Goal: Register for event/course

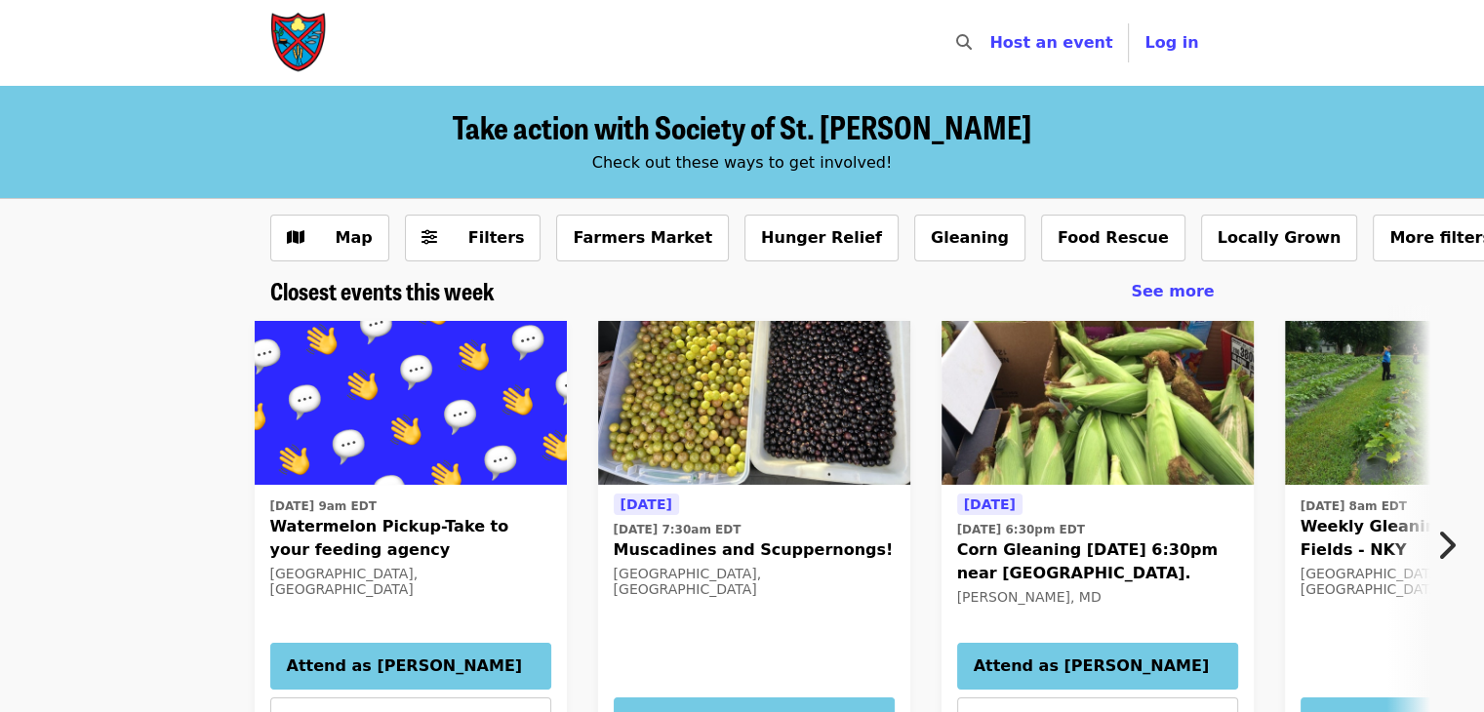
click at [1451, 538] on icon "chevron-right icon" at bounding box center [1446, 545] width 20 height 37
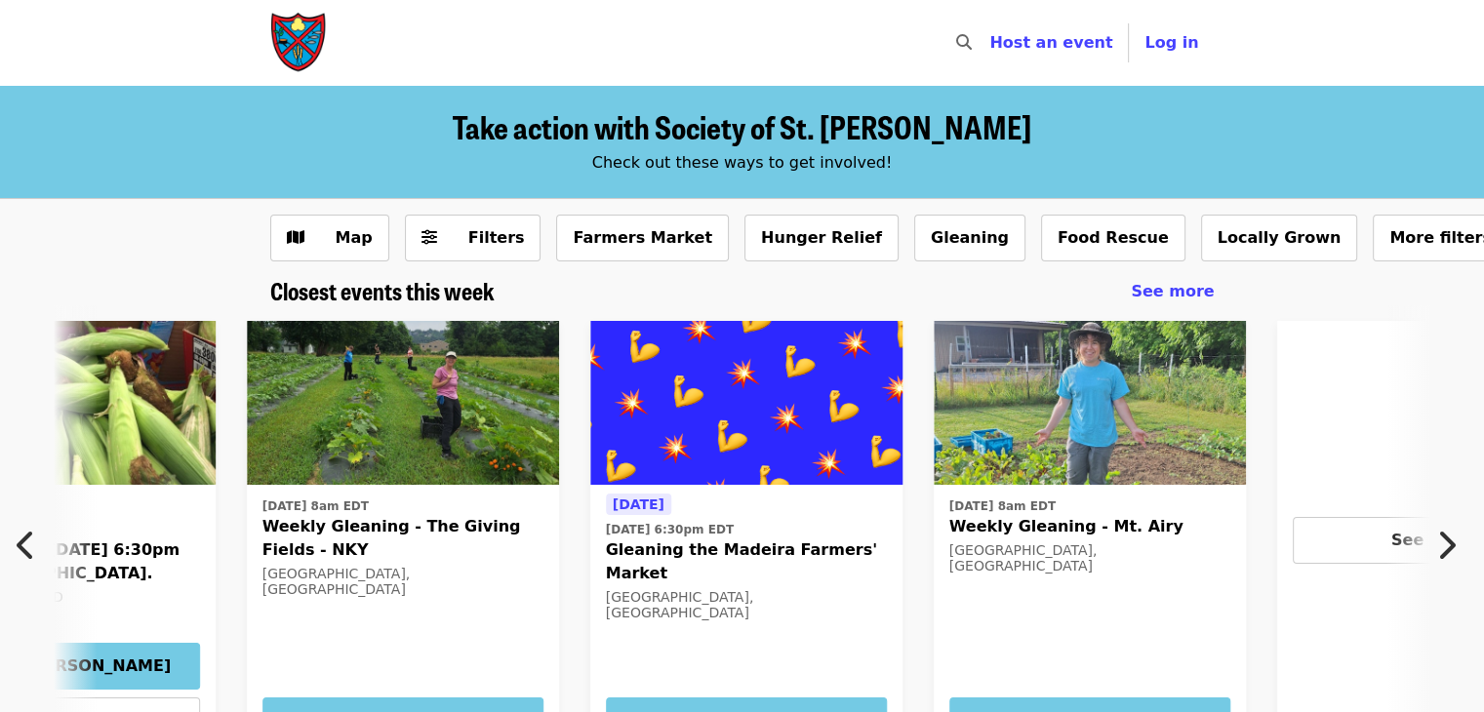
scroll to position [0, 1049]
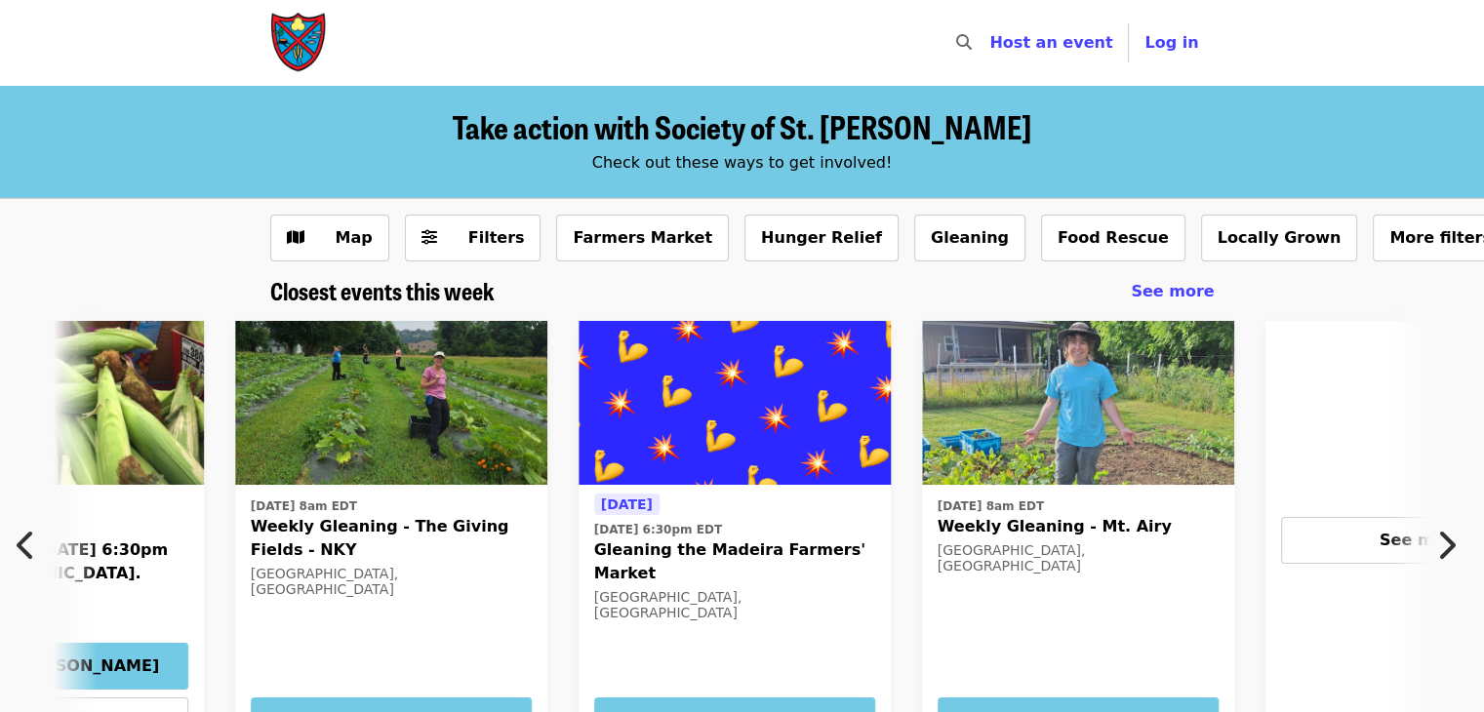
click at [1451, 538] on icon "chevron-right icon" at bounding box center [1446, 545] width 20 height 37
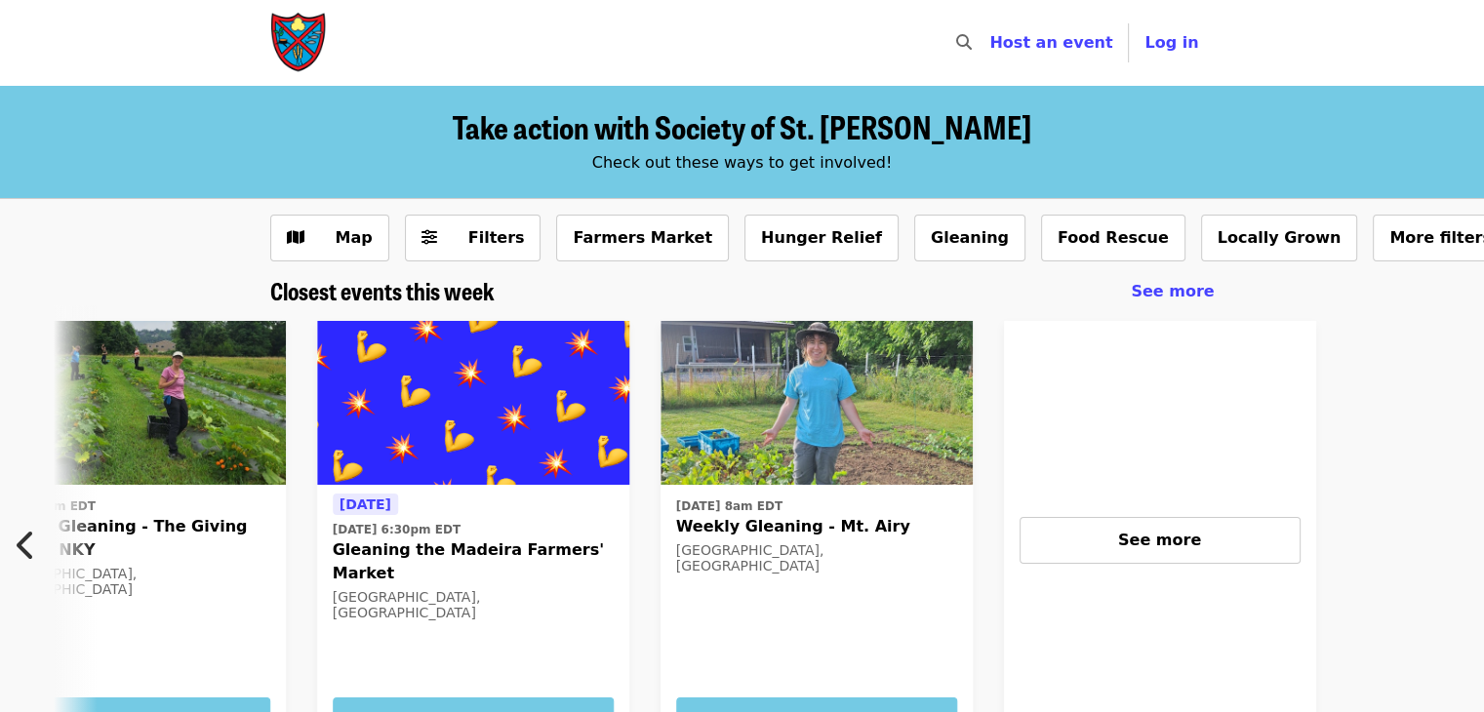
scroll to position [0, 1562]
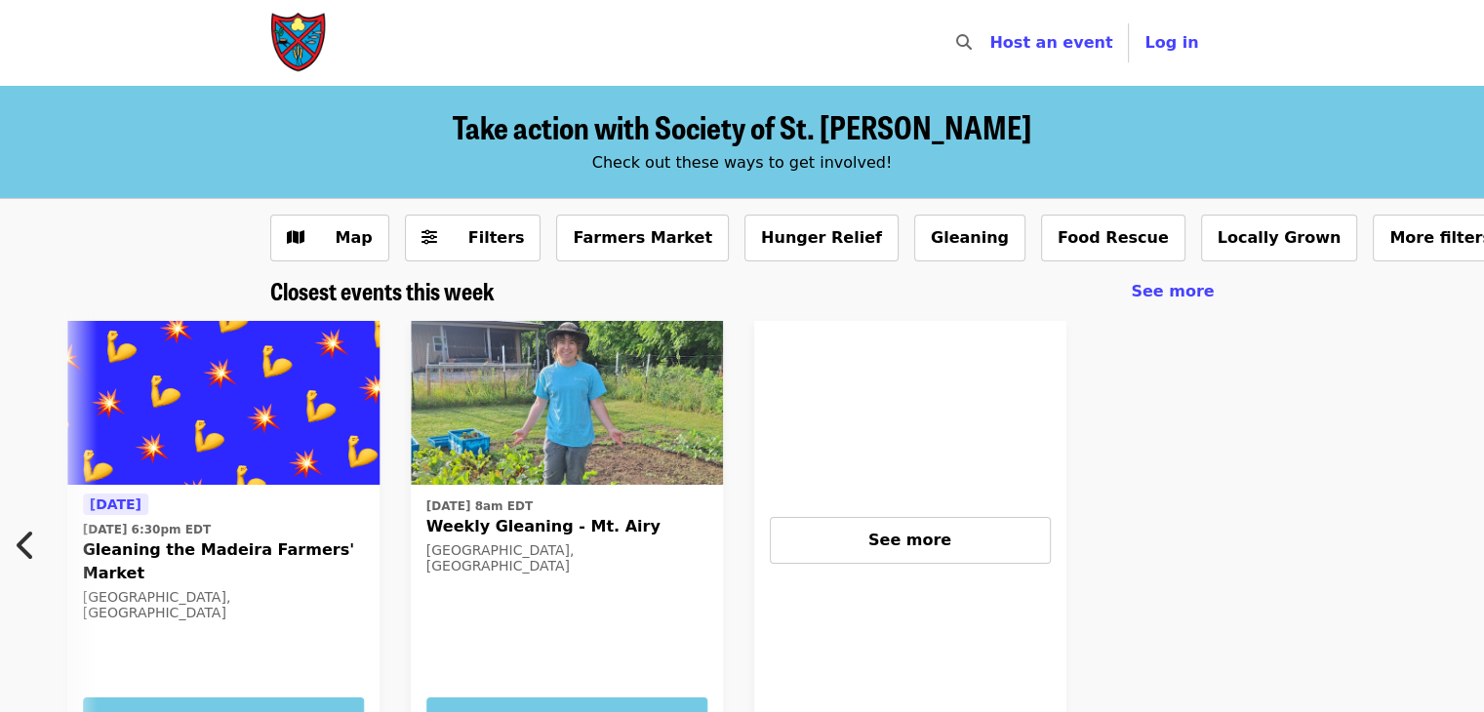
click at [24, 543] on icon "chevron-left icon" at bounding box center [27, 545] width 20 height 37
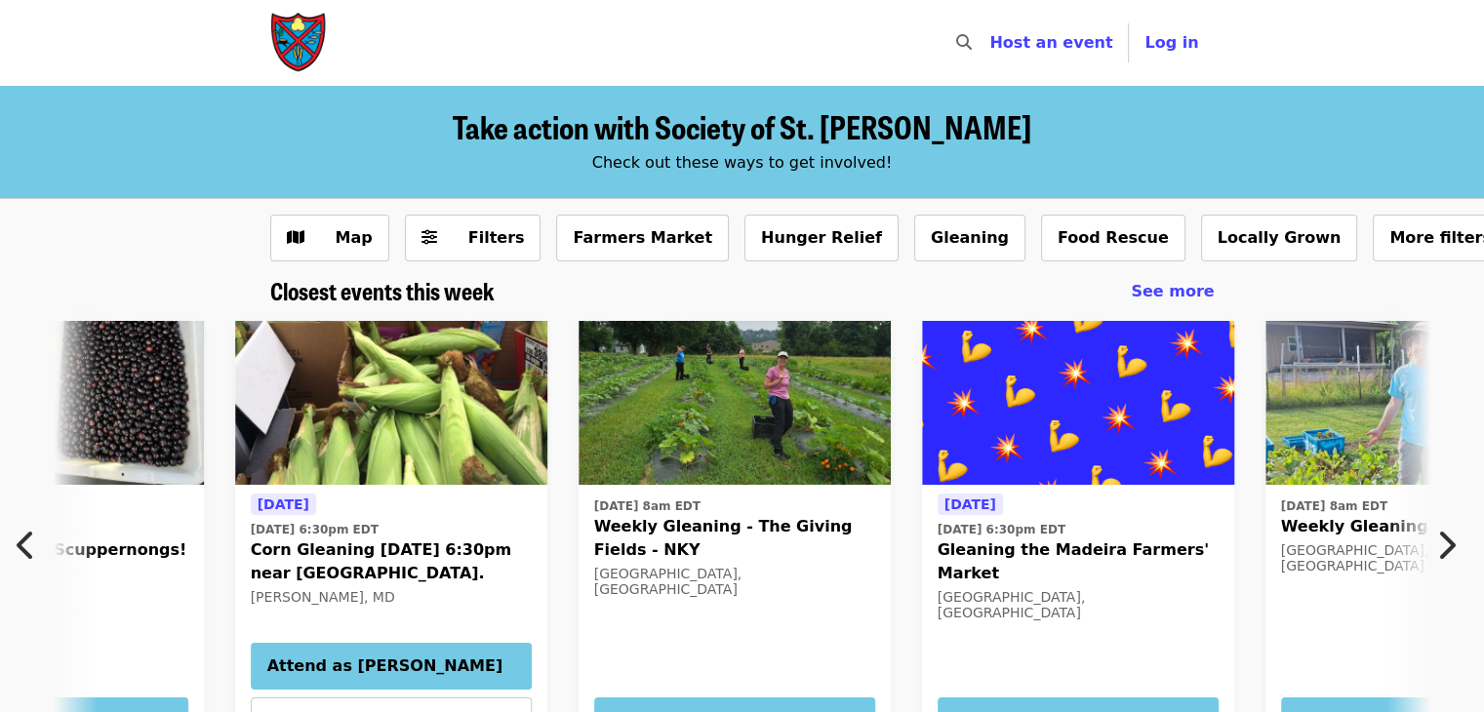
click at [24, 543] on icon "chevron-left icon" at bounding box center [27, 545] width 20 height 37
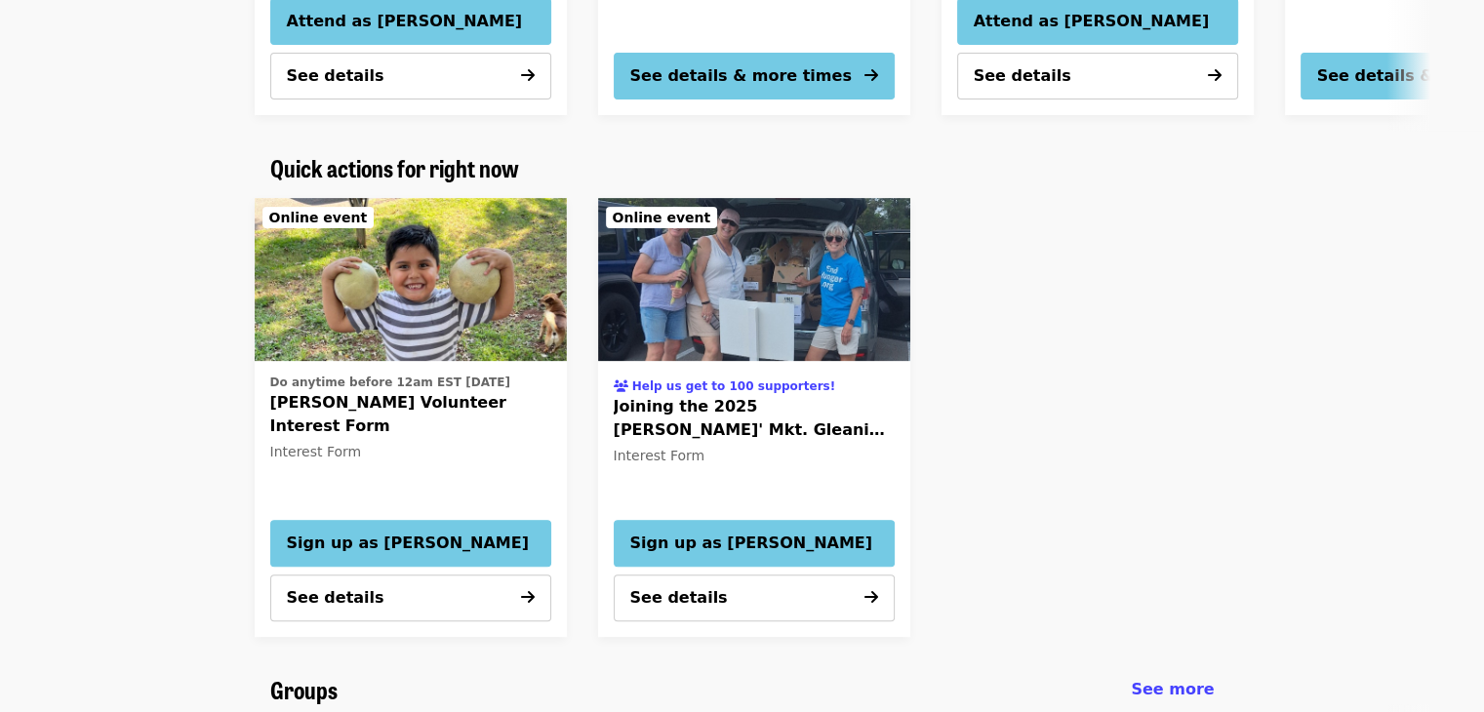
scroll to position [663, 0]
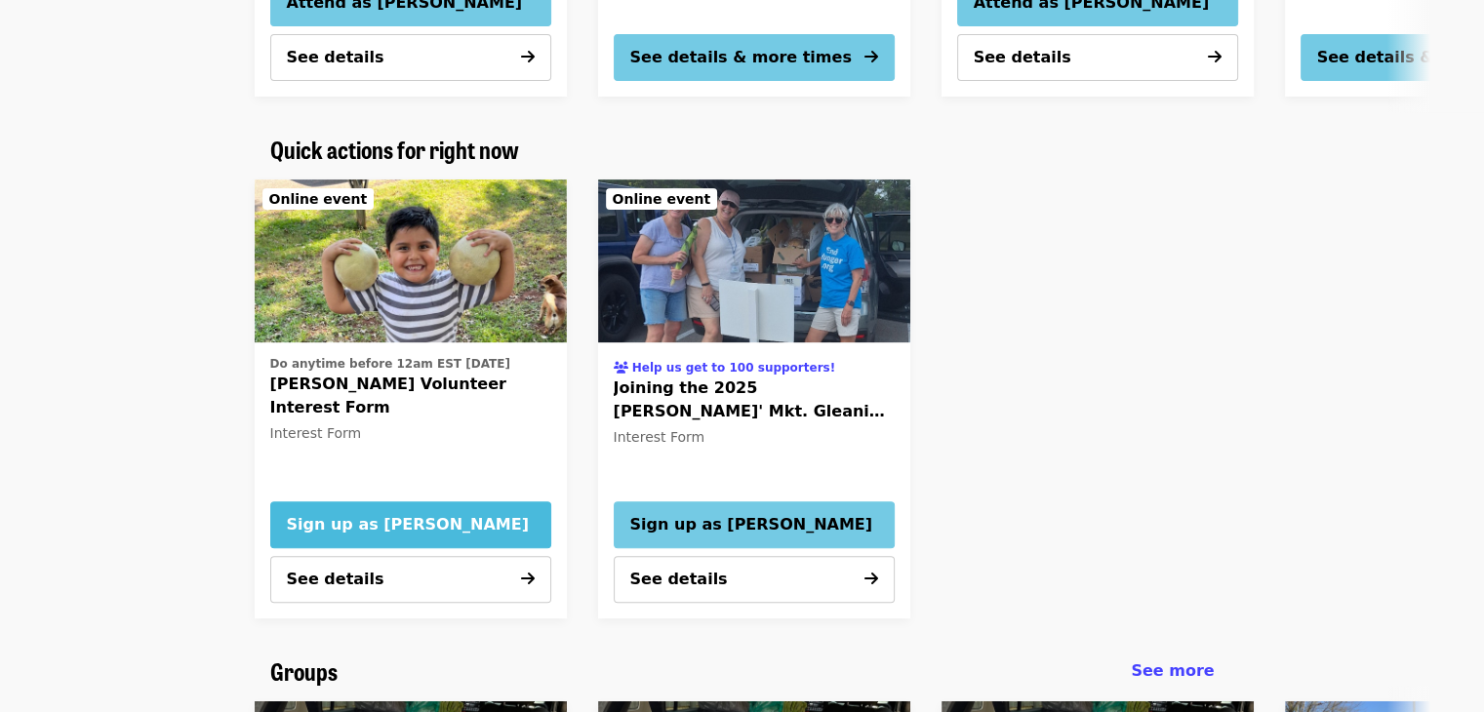
click at [436, 518] on span "Sign up as [PERSON_NAME]" at bounding box center [411, 524] width 248 height 23
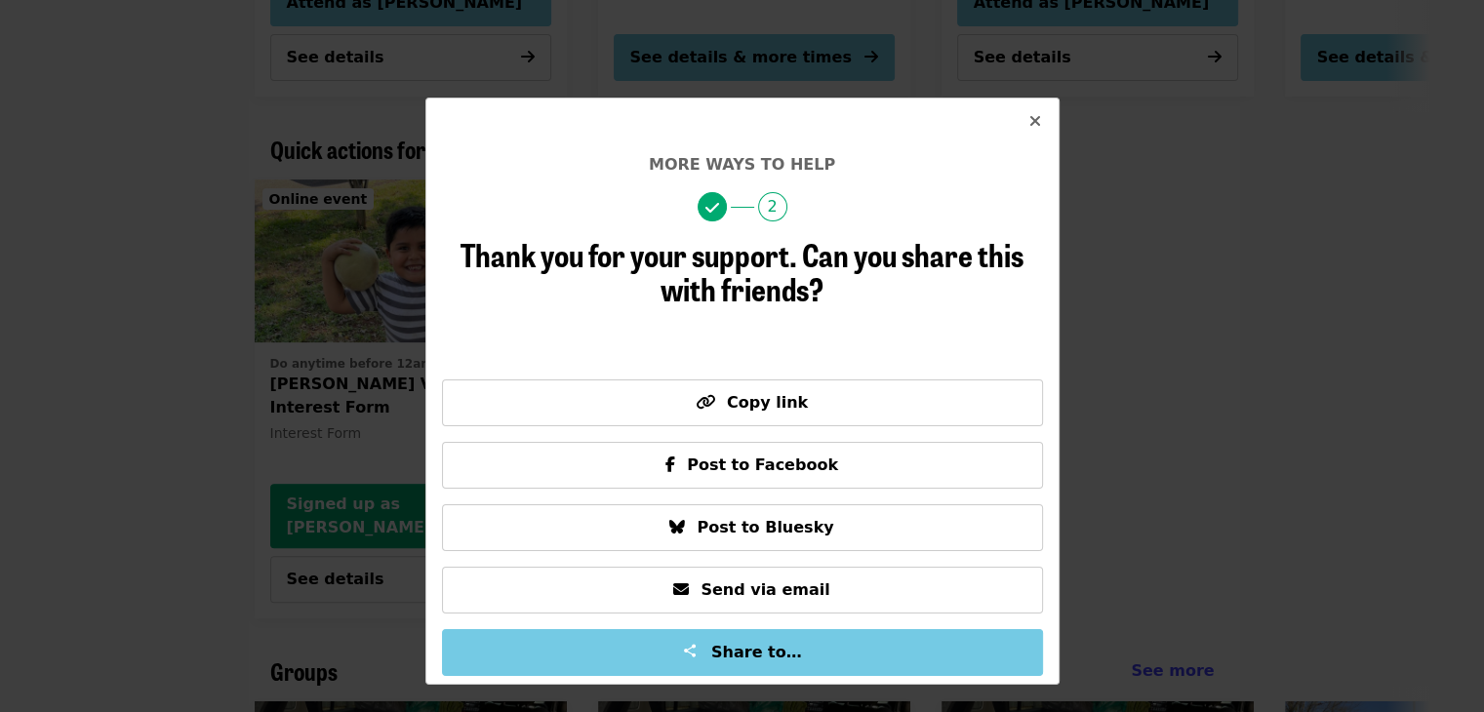
click at [1038, 120] on icon "times icon" at bounding box center [1035, 121] width 12 height 19
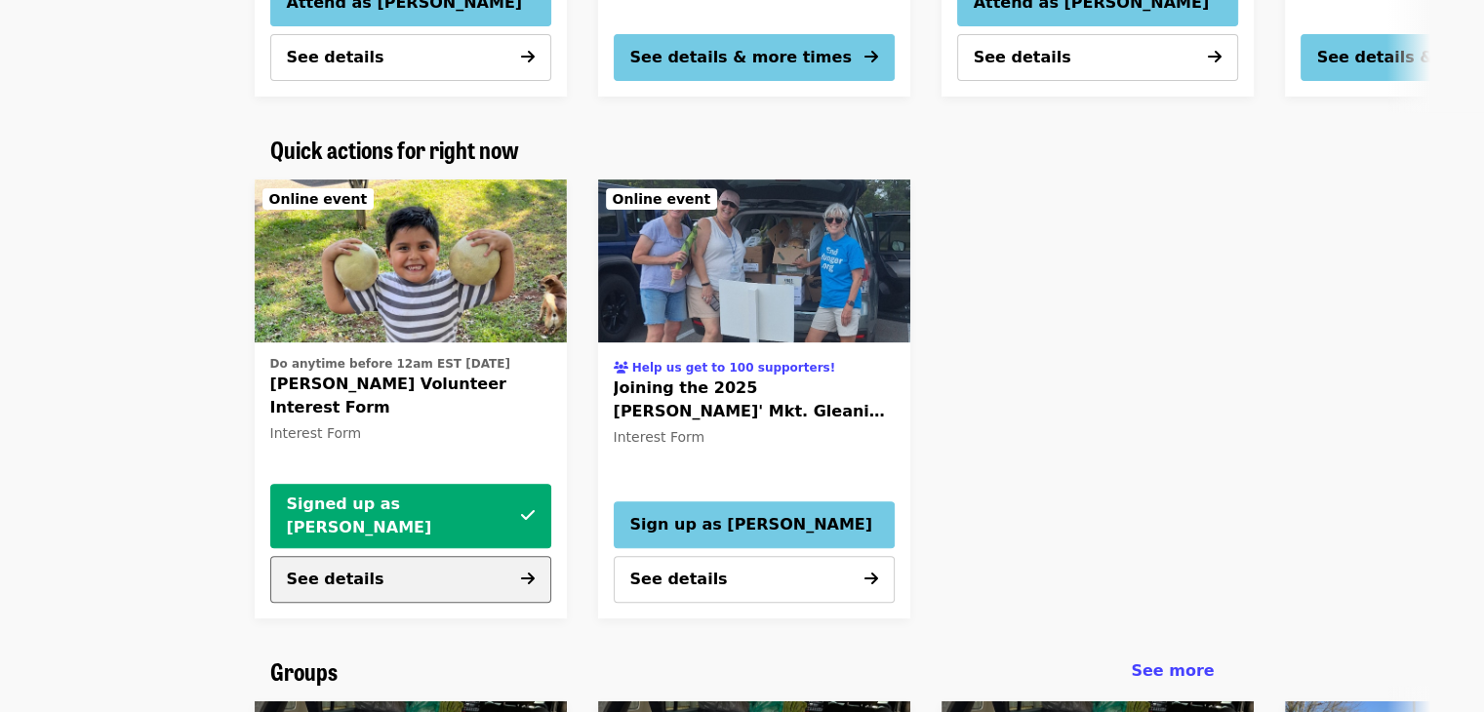
click at [485, 584] on button "See details" at bounding box center [410, 579] width 281 height 47
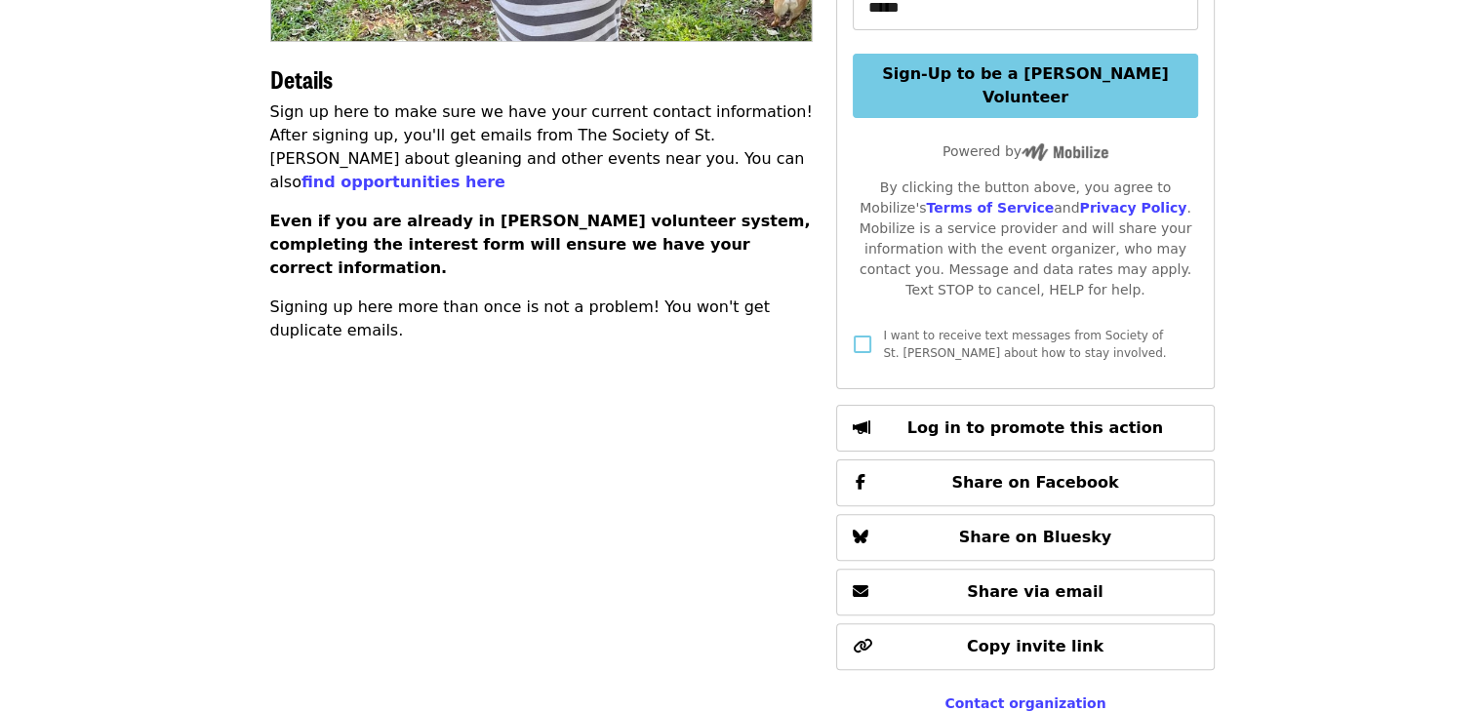
scroll to position [441, 0]
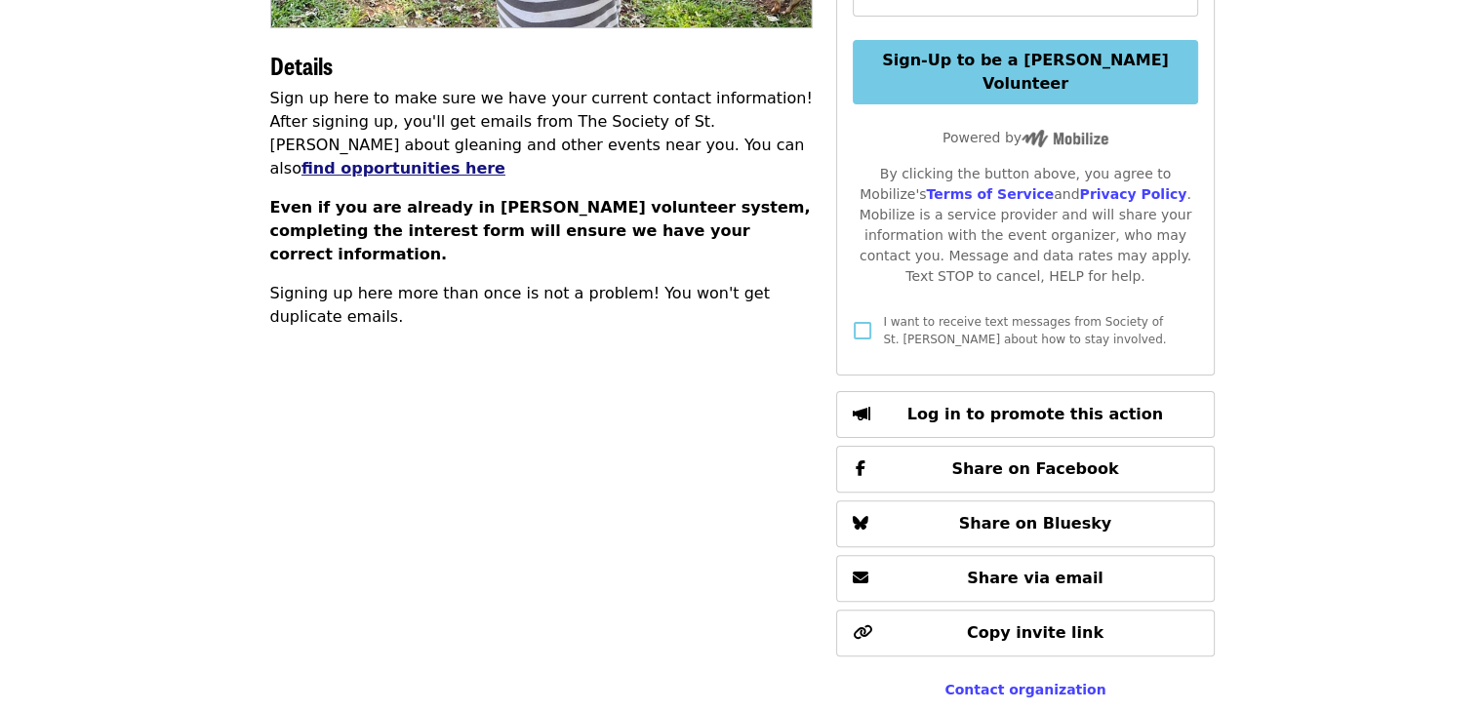
click at [505, 159] on link "find opportunities here" at bounding box center [403, 168] width 204 height 19
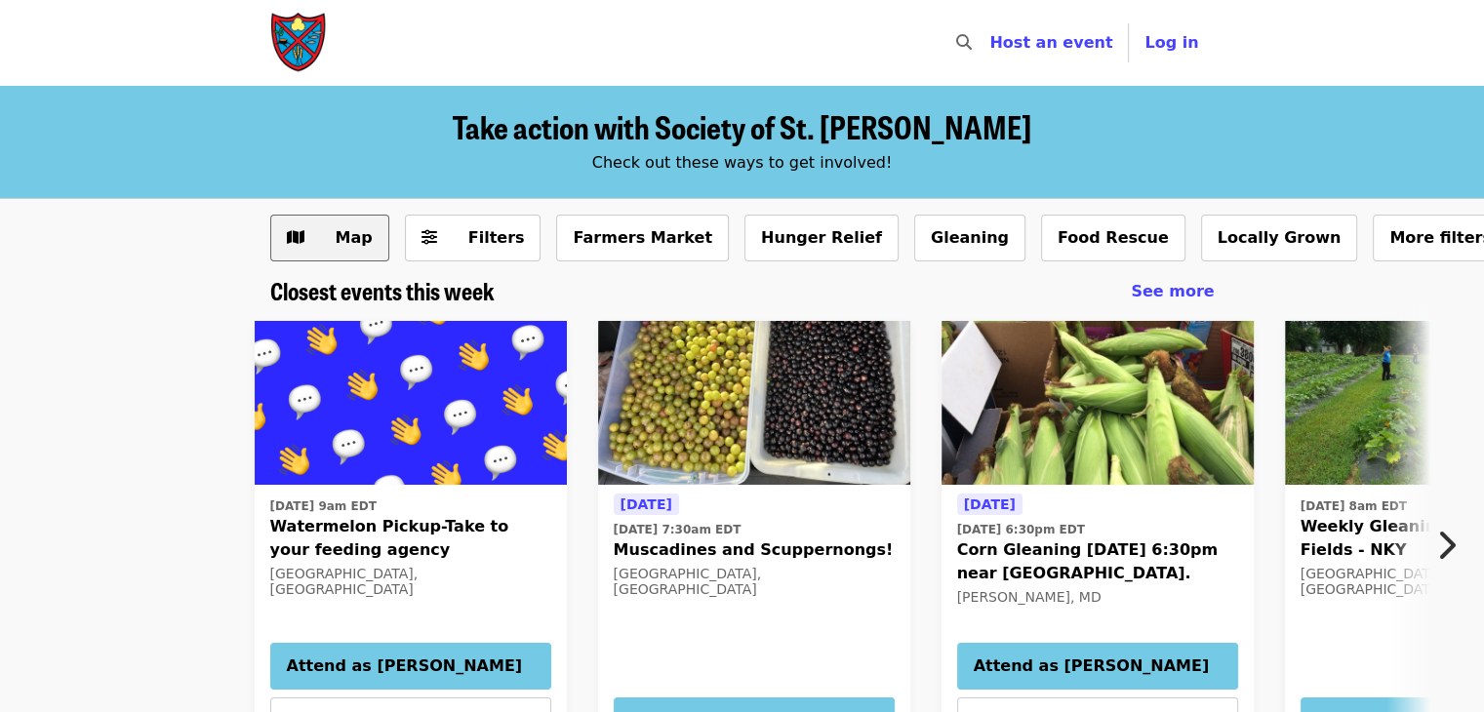
click at [351, 226] on span "Map" at bounding box center [344, 237] width 57 height 23
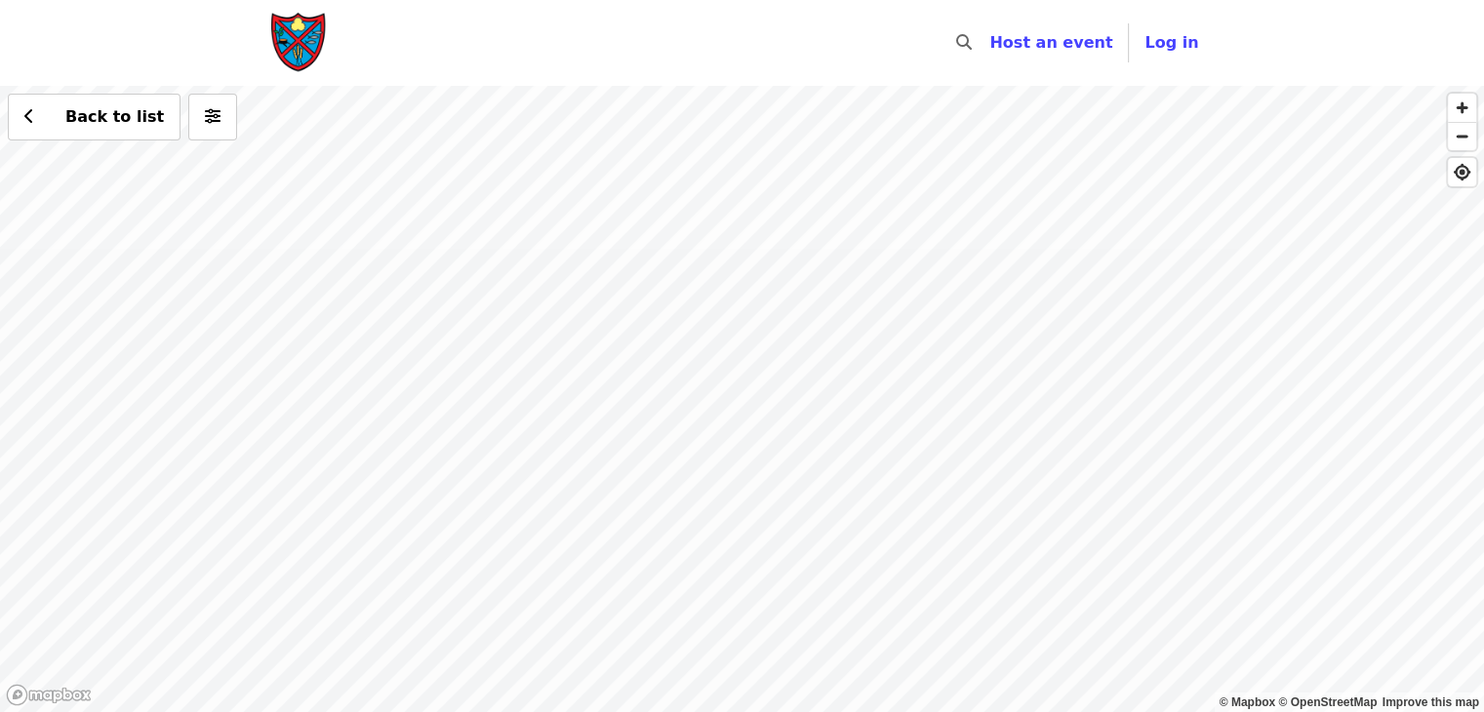
click at [823, 340] on div "Back to list" at bounding box center [742, 399] width 1484 height 626
click at [693, 156] on div "Back to list" at bounding box center [742, 399] width 1484 height 626
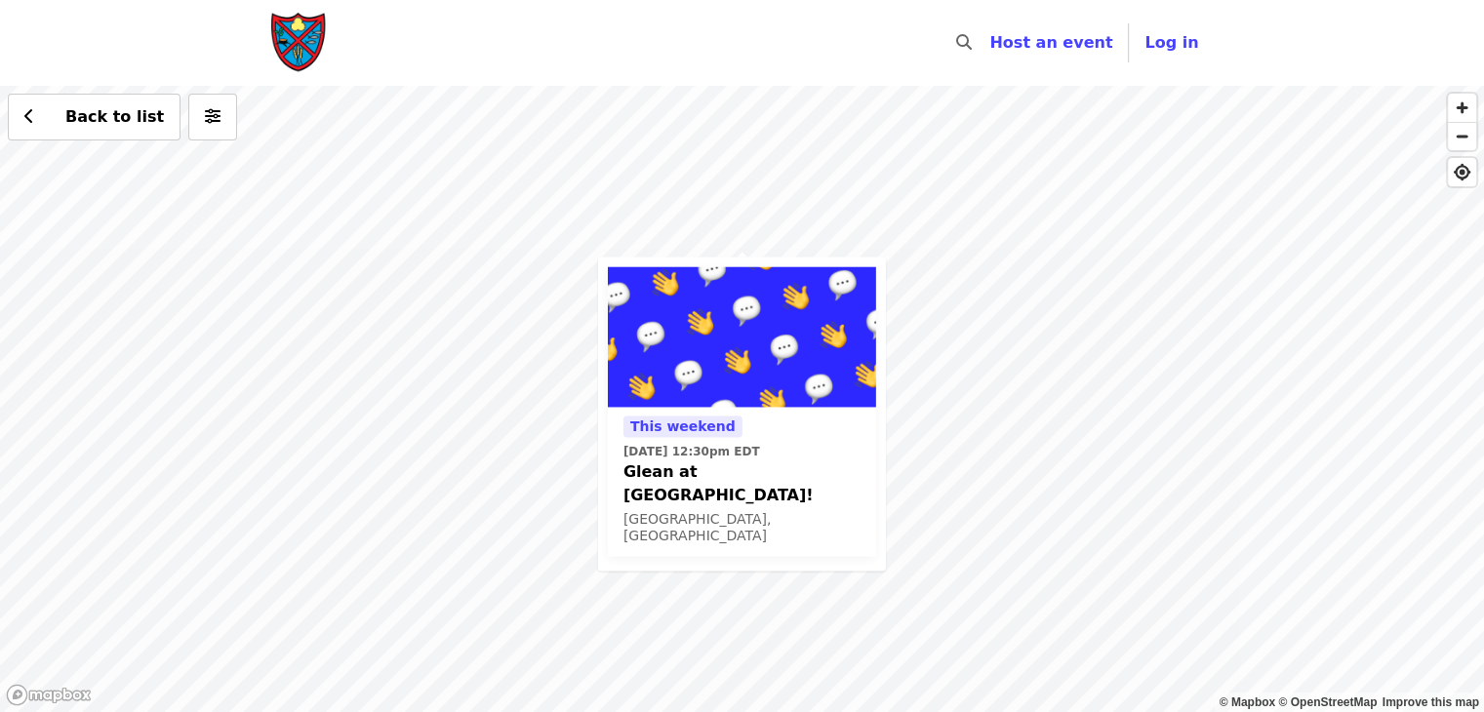
click at [936, 353] on div "This weekend [DATE] 12:30pm EDT Glean at [GEOGRAPHIC_DATA]! [GEOGRAPHIC_DATA], …" at bounding box center [742, 399] width 1484 height 626
